Goal: Information Seeking & Learning: Learn about a topic

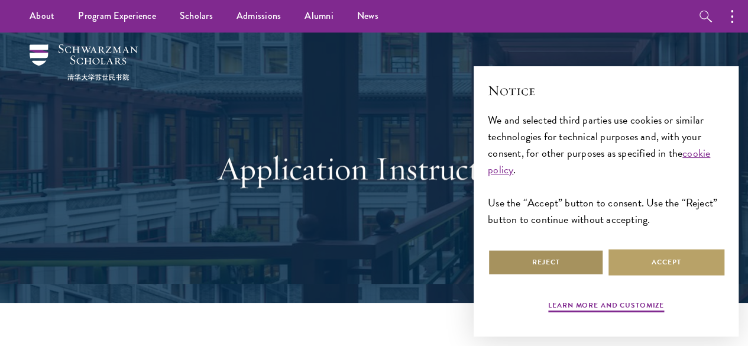
click at [554, 251] on button "Reject" at bounding box center [546, 262] width 116 height 27
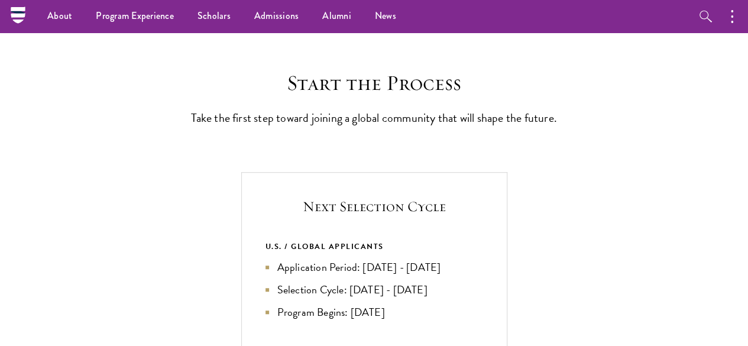
scroll to position [271, 0]
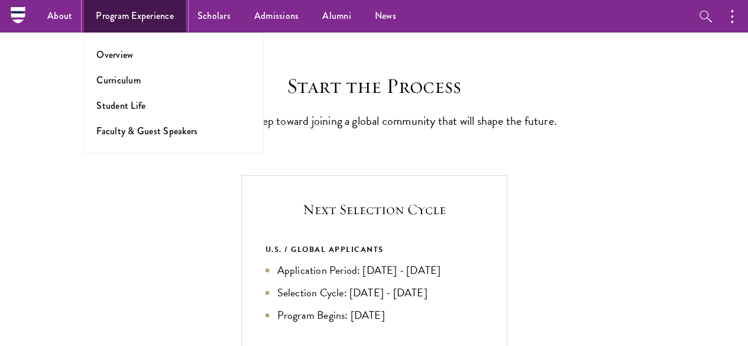
click at [174, 11] on link "Program Experience" at bounding box center [135, 16] width 102 height 33
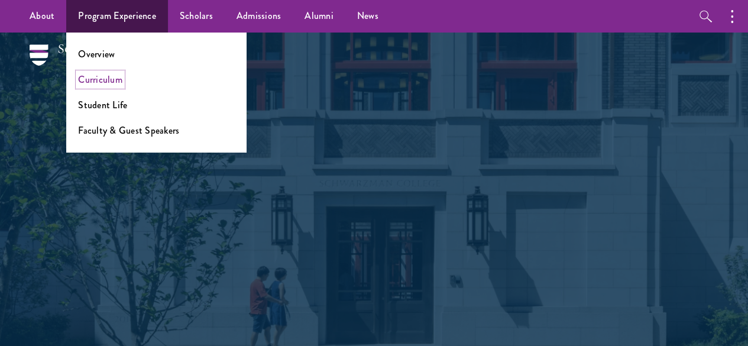
click at [115, 83] on link "Curriculum" at bounding box center [100, 80] width 44 height 14
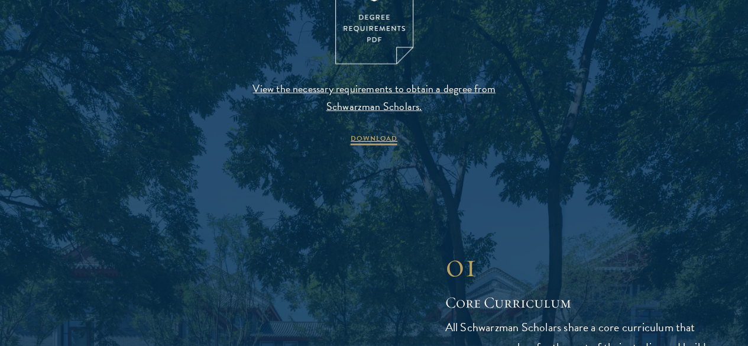
scroll to position [1324, 0]
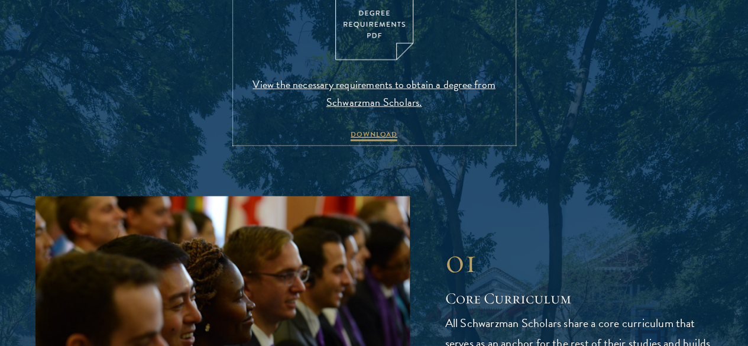
click at [363, 44] on img at bounding box center [374, 10] width 78 height 101
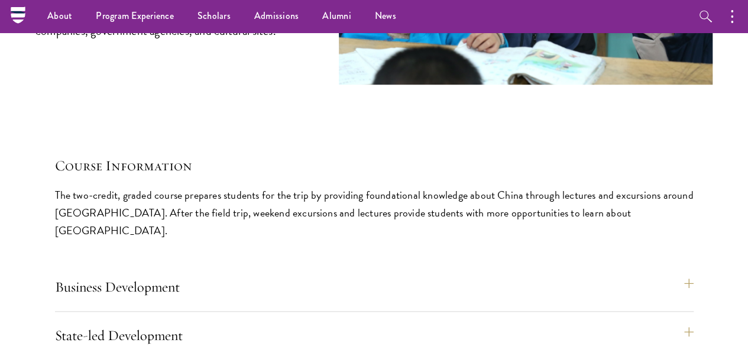
scroll to position [4598, 0]
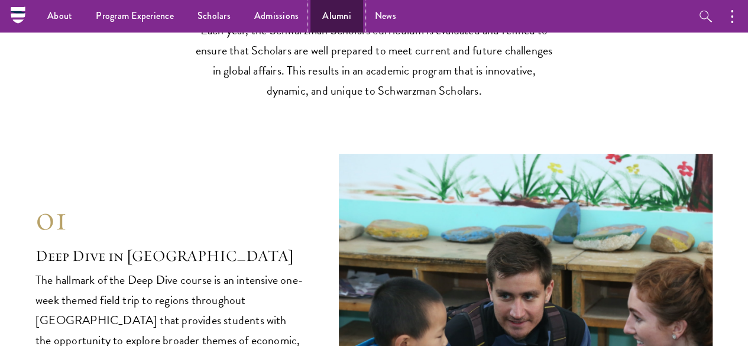
click at [339, 20] on link "Alumni" at bounding box center [337, 16] width 53 height 33
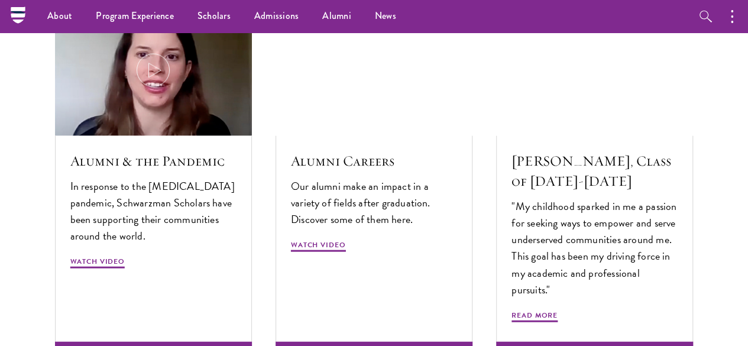
scroll to position [3477, 0]
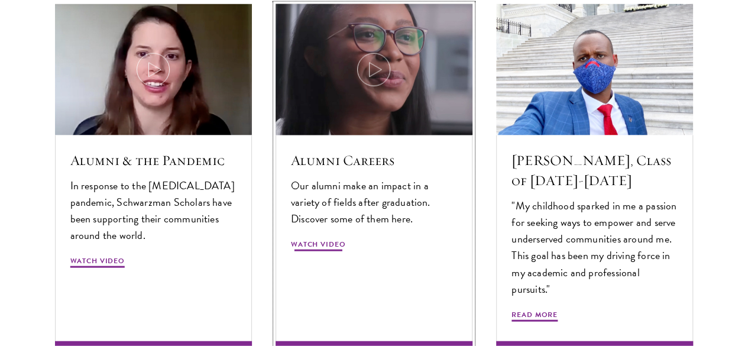
click at [377, 76] on img at bounding box center [373, 70] width 209 height 140
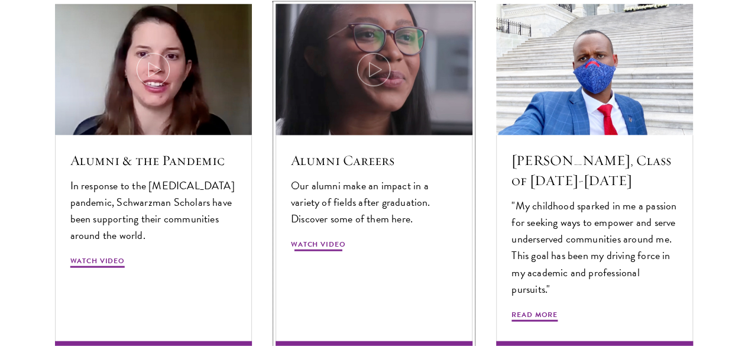
click at [356, 64] on img at bounding box center [373, 70] width 209 height 140
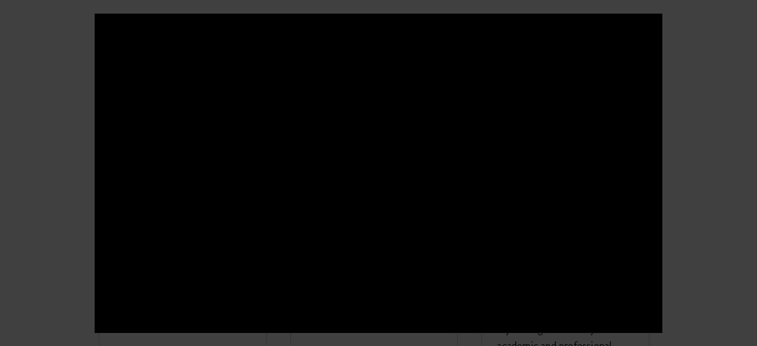
click at [706, 104] on div at bounding box center [378, 173] width 757 height 346
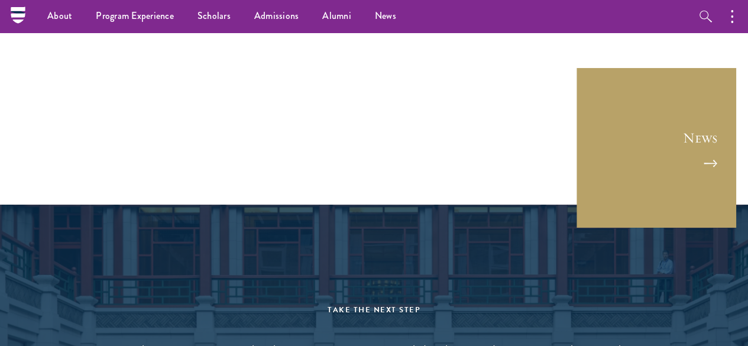
scroll to position [4550, 0]
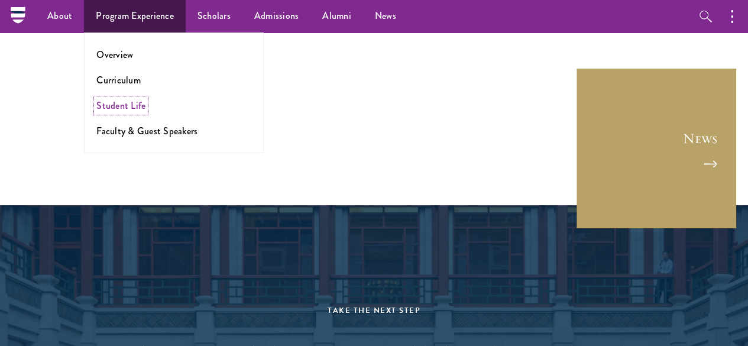
click at [122, 107] on link "Student Life" at bounding box center [120, 106] width 49 height 14
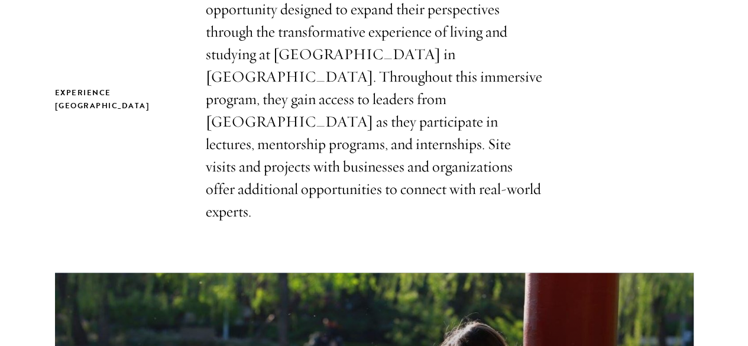
scroll to position [384, 0]
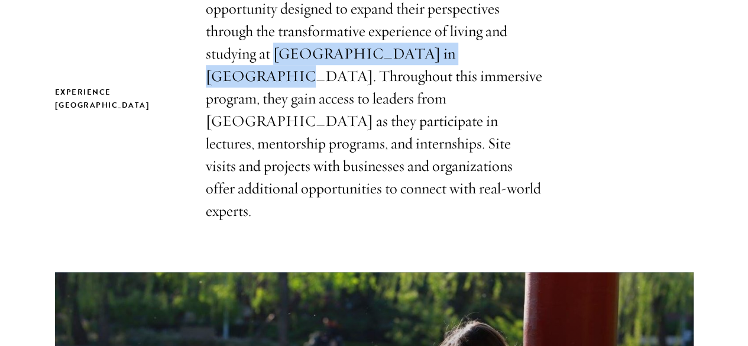
drag, startPoint x: 454, startPoint y: 59, endPoint x: 353, endPoint y: 80, distance: 103.5
click at [353, 80] on p "Scholars take part in an unparalleled learning opportunity designed to expand t…" at bounding box center [374, 98] width 337 height 247
copy p "Tsinghua University in Beijing."
click at [353, 80] on p "Scholars take part in an unparalleled learning opportunity designed to expand t…" at bounding box center [374, 98] width 337 height 247
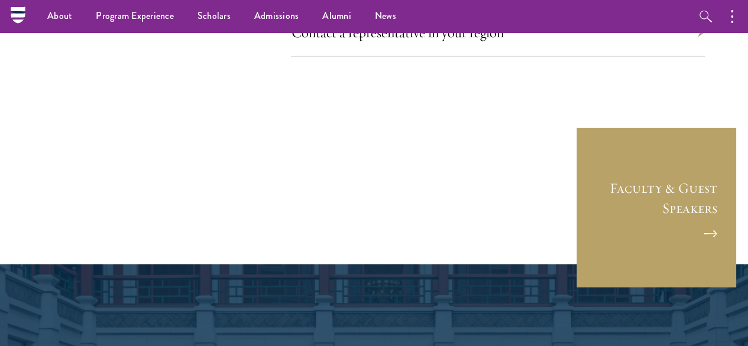
scroll to position [3898, 0]
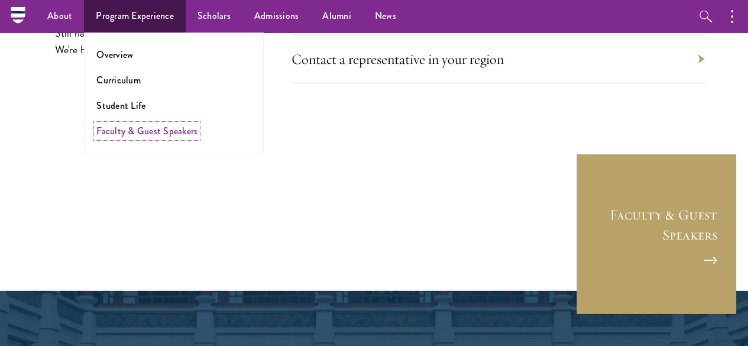
click at [135, 133] on link "Faculty & Guest Speakers" at bounding box center [146, 131] width 101 height 14
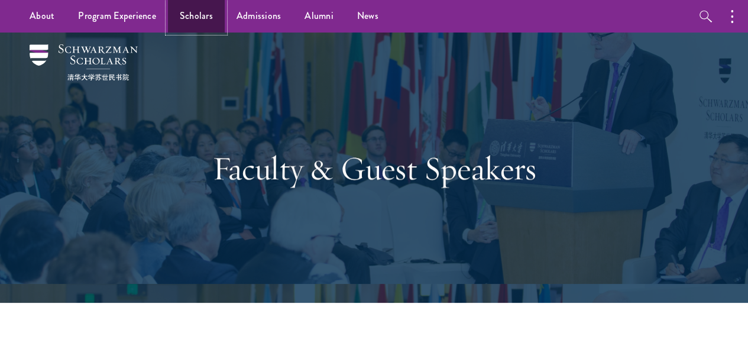
click at [182, 16] on link "Scholars" at bounding box center [196, 16] width 57 height 33
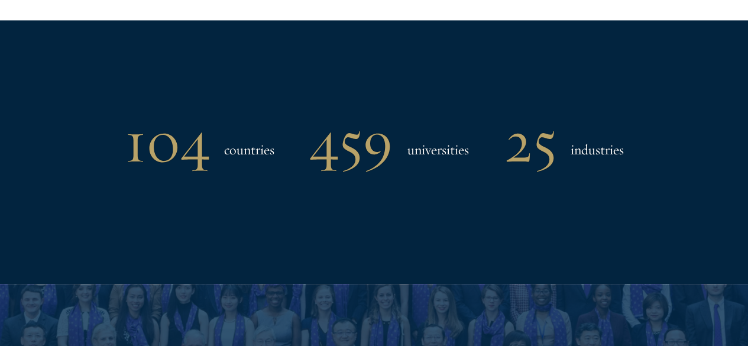
scroll to position [955, 0]
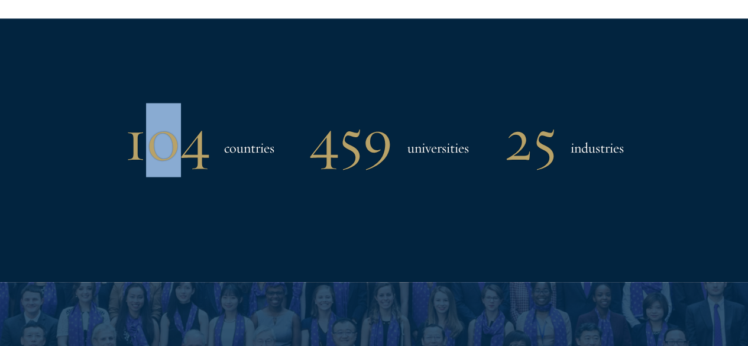
drag, startPoint x: 115, startPoint y: 137, endPoint x: 184, endPoint y: 141, distance: 69.4
click at [184, 141] on h1 "104" at bounding box center [167, 140] width 85 height 62
click at [183, 141] on h1 "104" at bounding box center [167, 140] width 85 height 62
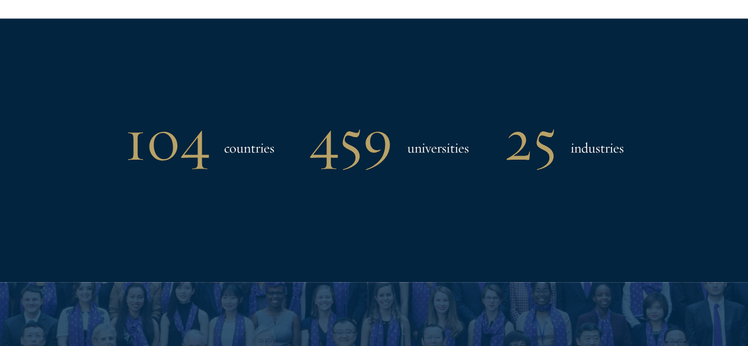
drag, startPoint x: 323, startPoint y: 143, endPoint x: 376, endPoint y: 139, distance: 53.3
click at [371, 140] on h1 "459" at bounding box center [351, 140] width 83 height 62
click at [393, 138] on h1 "459" at bounding box center [351, 140] width 83 height 62
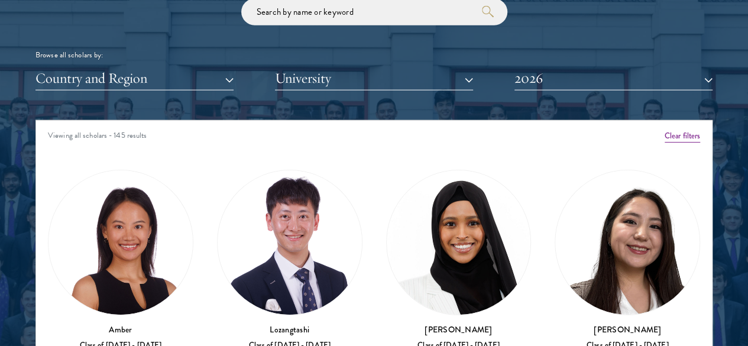
scroll to position [1428, 0]
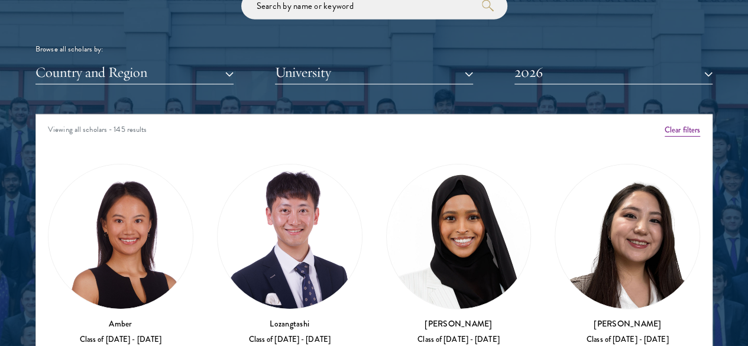
click at [160, 66] on div "Scholar Directory Congratulations and welcome to the Schwarzman Scholars Class …" at bounding box center [373, 174] width 677 height 589
click at [160, 60] on button "Country and Region" at bounding box center [134, 72] width 198 height 24
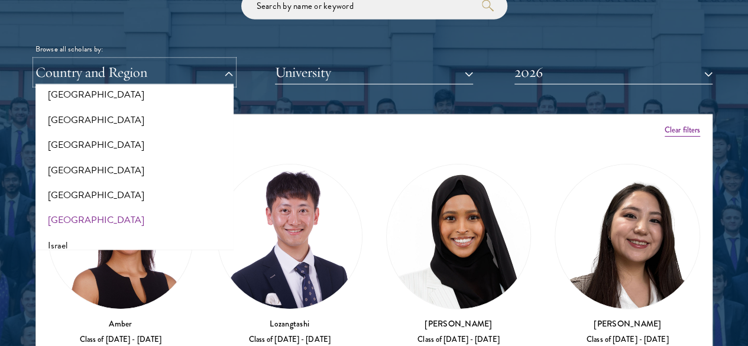
scroll to position [976, 0]
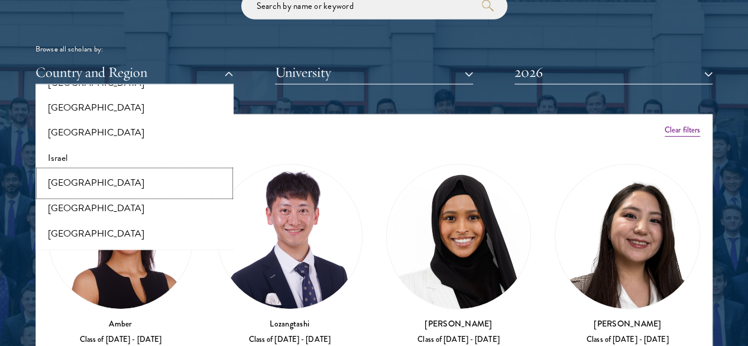
click at [90, 171] on button "[GEOGRAPHIC_DATA]" at bounding box center [134, 183] width 191 height 25
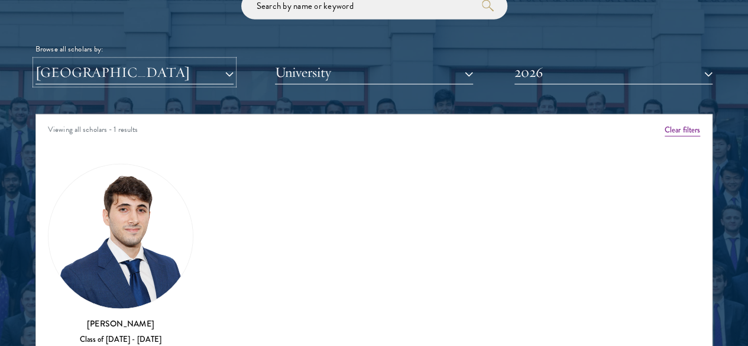
click at [214, 60] on button "[GEOGRAPHIC_DATA]" at bounding box center [134, 72] width 198 height 24
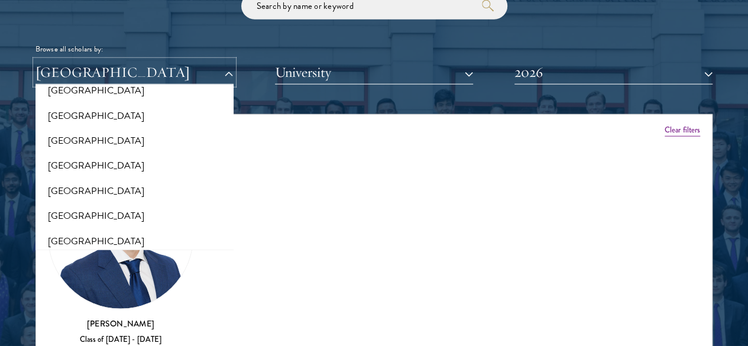
scroll to position [2281, 0]
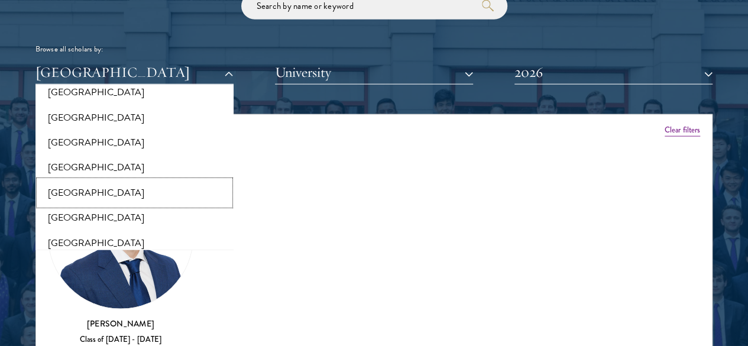
click at [88, 180] on button "[GEOGRAPHIC_DATA]" at bounding box center [134, 192] width 191 height 25
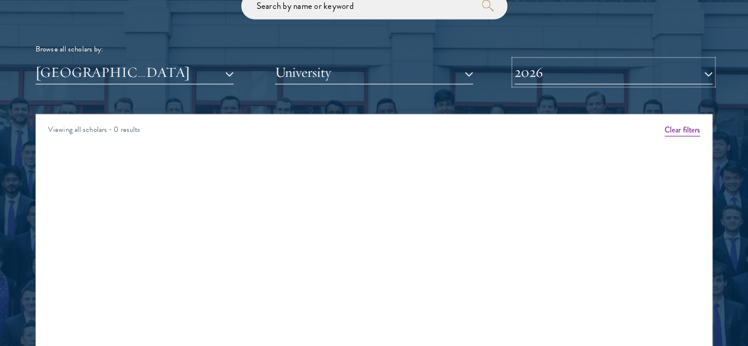
click at [594, 60] on button "2026" at bounding box center [614, 72] width 198 height 24
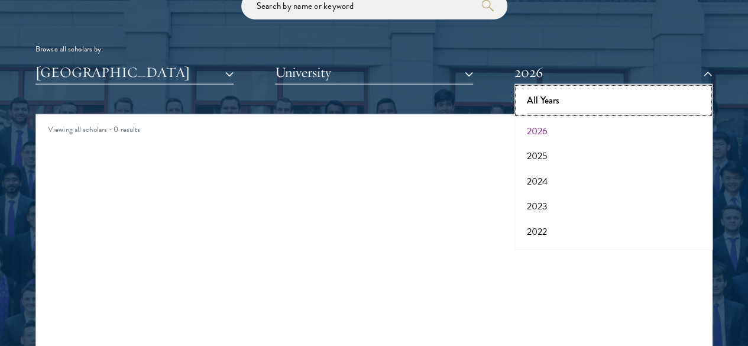
click at [573, 88] on button "All Years" at bounding box center [613, 100] width 191 height 25
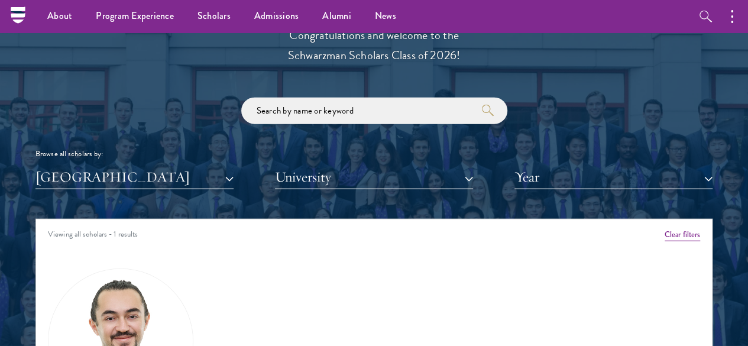
scroll to position [1276, 0]
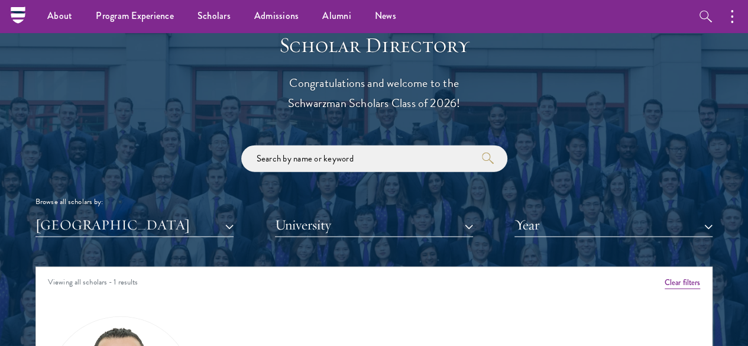
click at [95, 215] on div "Scholar Directory Congratulations and welcome to the Schwarzman Scholars Class …" at bounding box center [373, 327] width 677 height 589
click at [101, 213] on button "[GEOGRAPHIC_DATA]" at bounding box center [134, 225] width 198 height 24
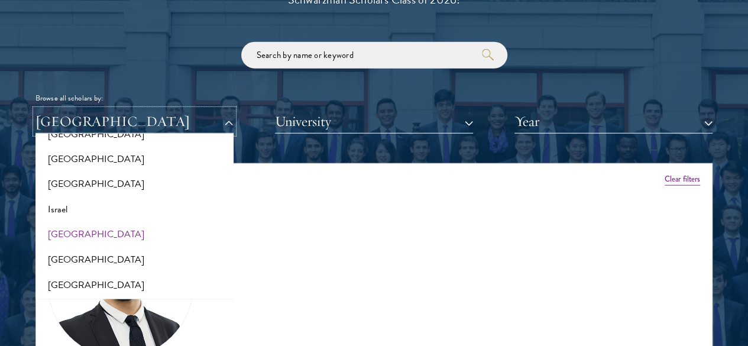
scroll to position [968, 0]
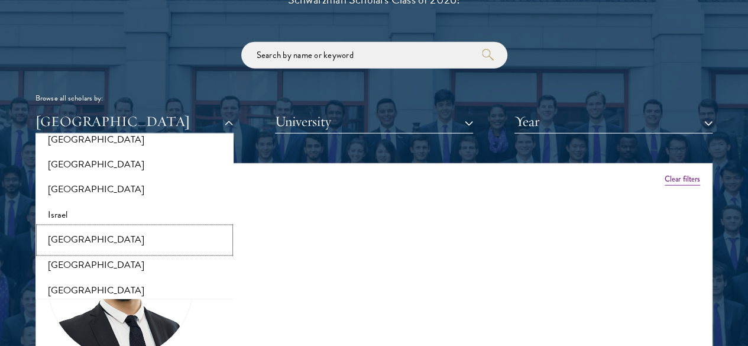
click at [85, 228] on button "[GEOGRAPHIC_DATA]" at bounding box center [134, 240] width 191 height 25
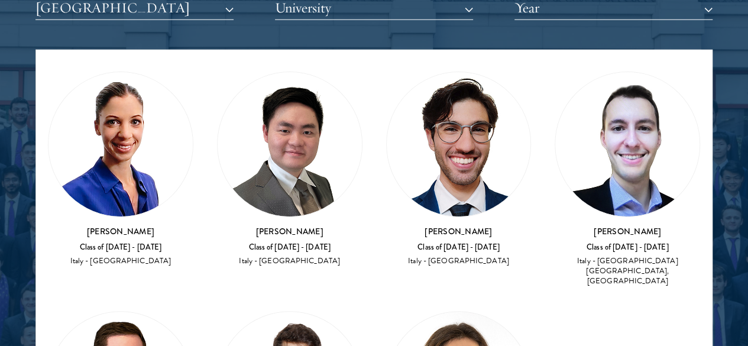
scroll to position [24, 0]
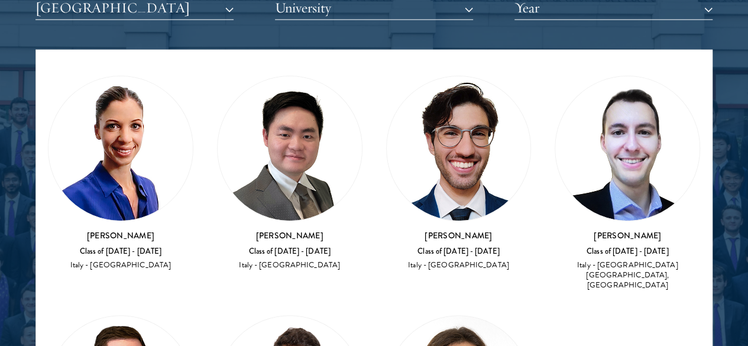
drag, startPoint x: 355, startPoint y: 203, endPoint x: 395, endPoint y: 212, distance: 41.2
click at [395, 260] on div "Italy - [GEOGRAPHIC_DATA]" at bounding box center [458, 265] width 145 height 10
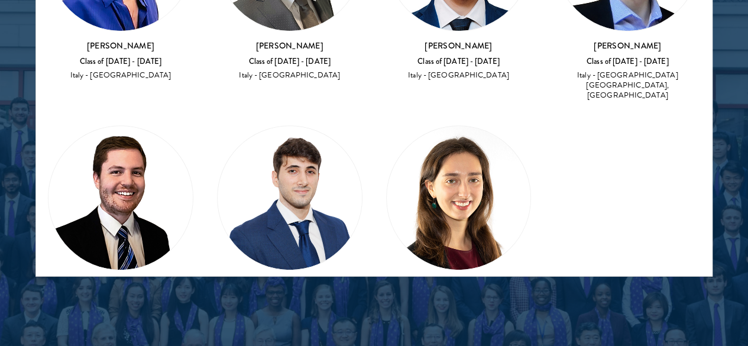
scroll to position [1622, 0]
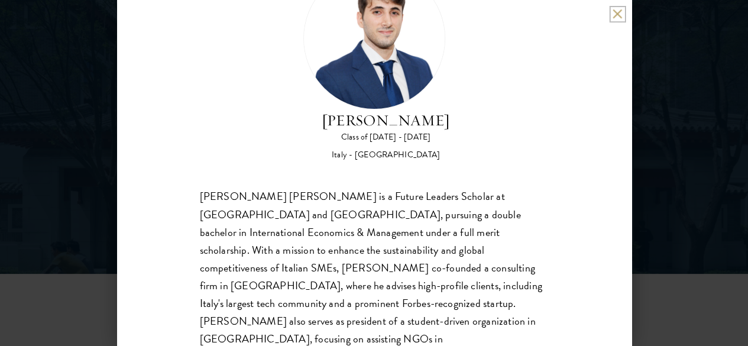
scroll to position [69, 0]
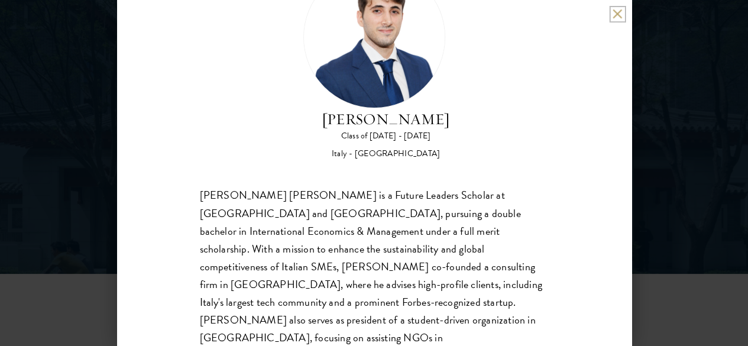
click at [620, 11] on button at bounding box center [618, 14] width 10 height 10
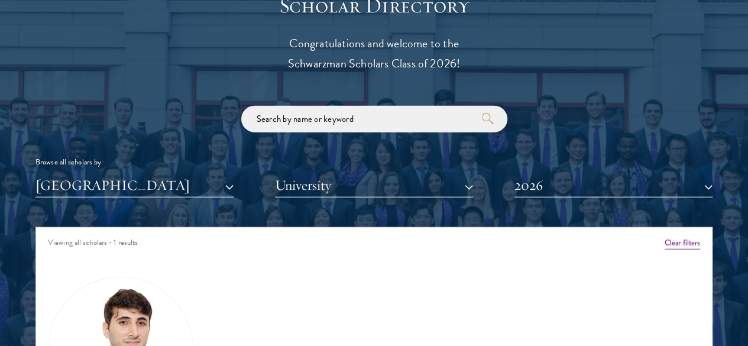
scroll to position [1317, 0]
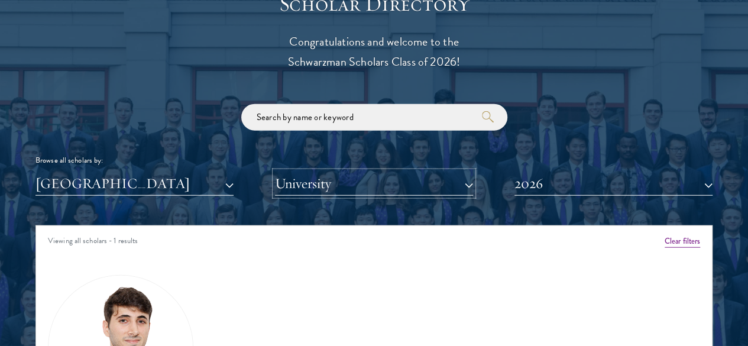
click at [360, 172] on button "University" at bounding box center [374, 184] width 198 height 24
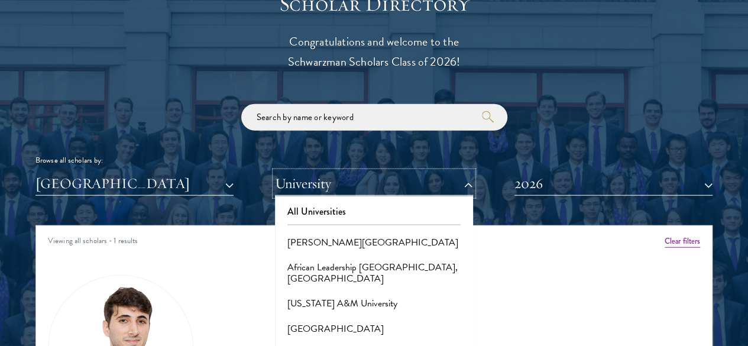
click at [368, 172] on button "University" at bounding box center [374, 184] width 198 height 24
